Goal: Transaction & Acquisition: Purchase product/service

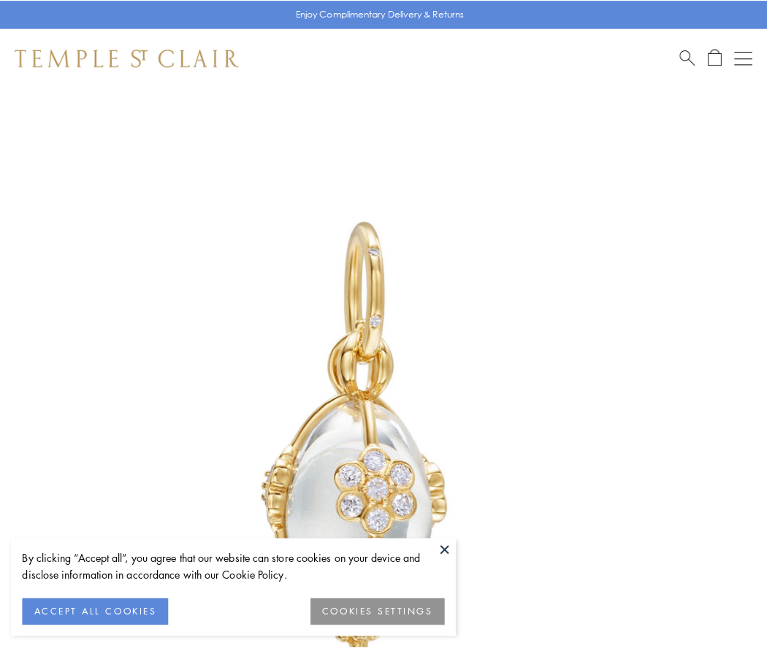
scroll to position [12, 0]
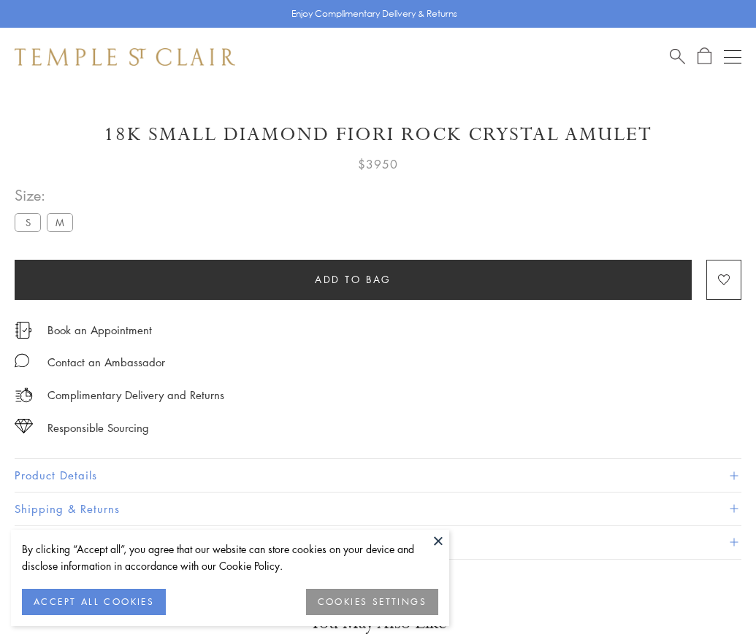
click at [353, 279] on span "Add to bag" at bounding box center [353, 280] width 77 height 16
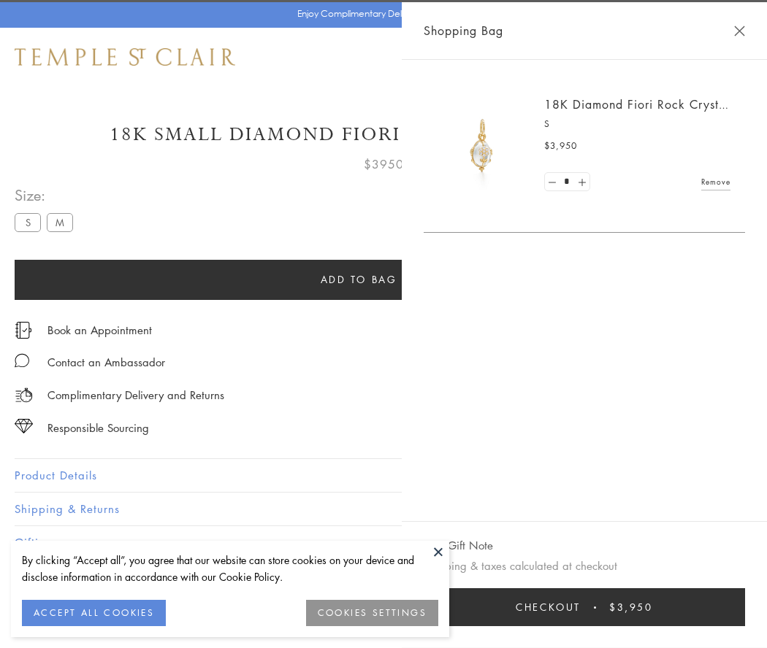
click at [683, 608] on button "Checkout $3,950" at bounding box center [584, 608] width 321 height 38
